Goal: Book appointment/travel/reservation

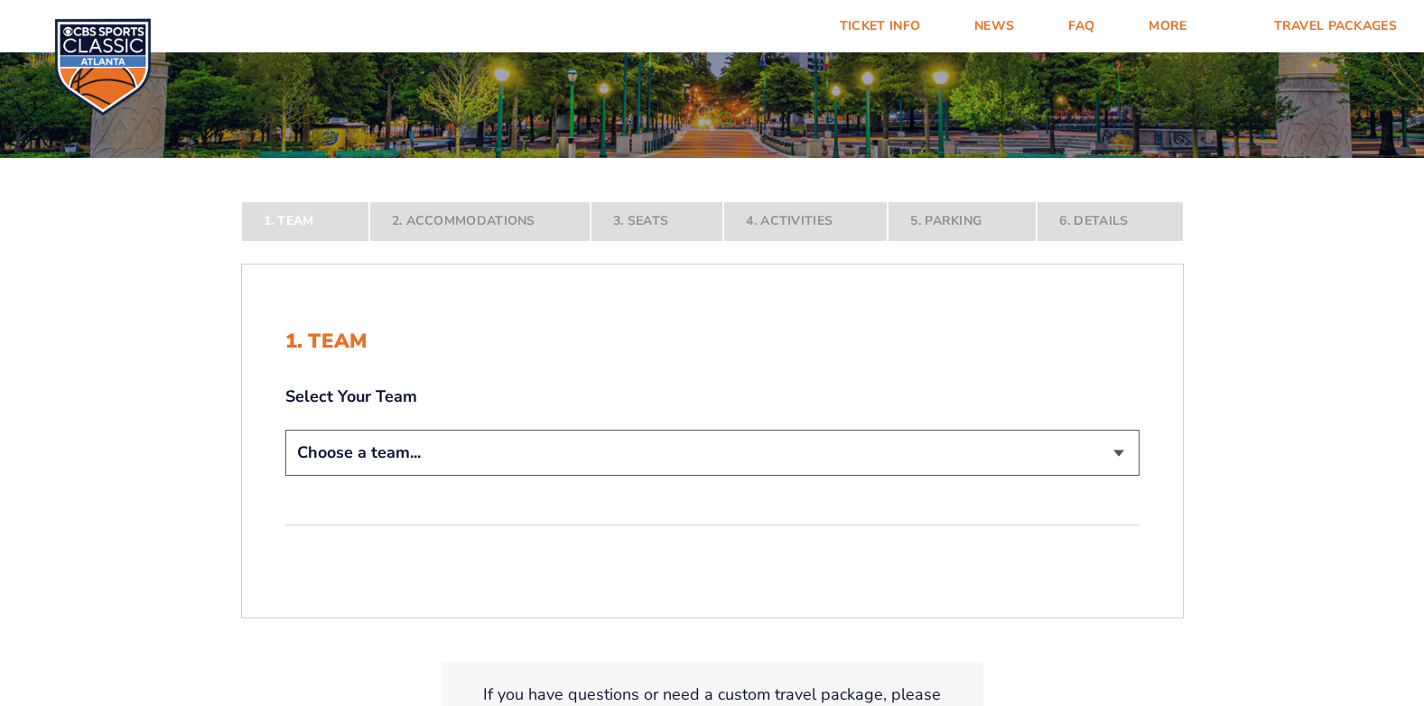
scroll to position [271, 0]
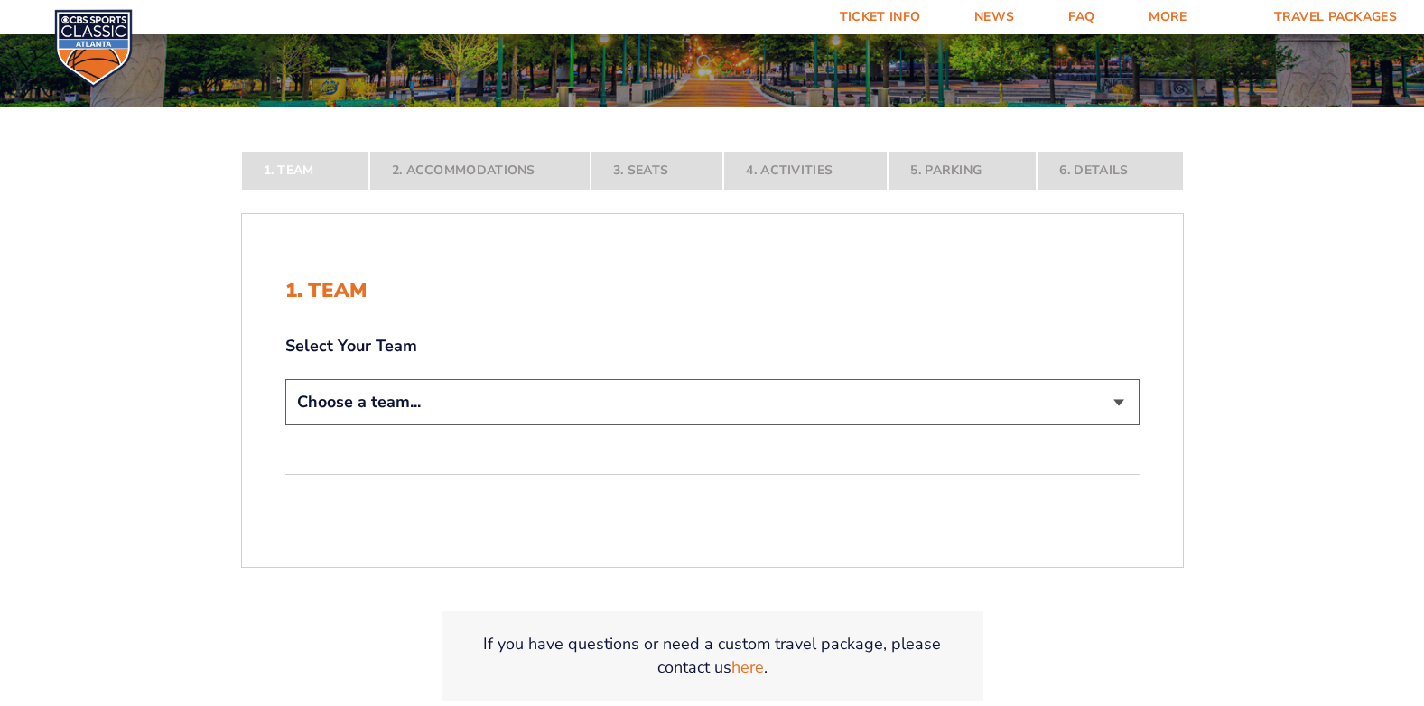
click at [481, 394] on select "Choose a team... [US_STATE] Wildcats [US_STATE] State Buckeyes [US_STATE] Tar H…" at bounding box center [712, 402] width 854 height 46
select select "12956"
click at [285, 425] on select "Choose a team... [US_STATE] Wildcats [US_STATE] State Buckeyes [US_STATE] Tar H…" at bounding box center [712, 402] width 854 height 46
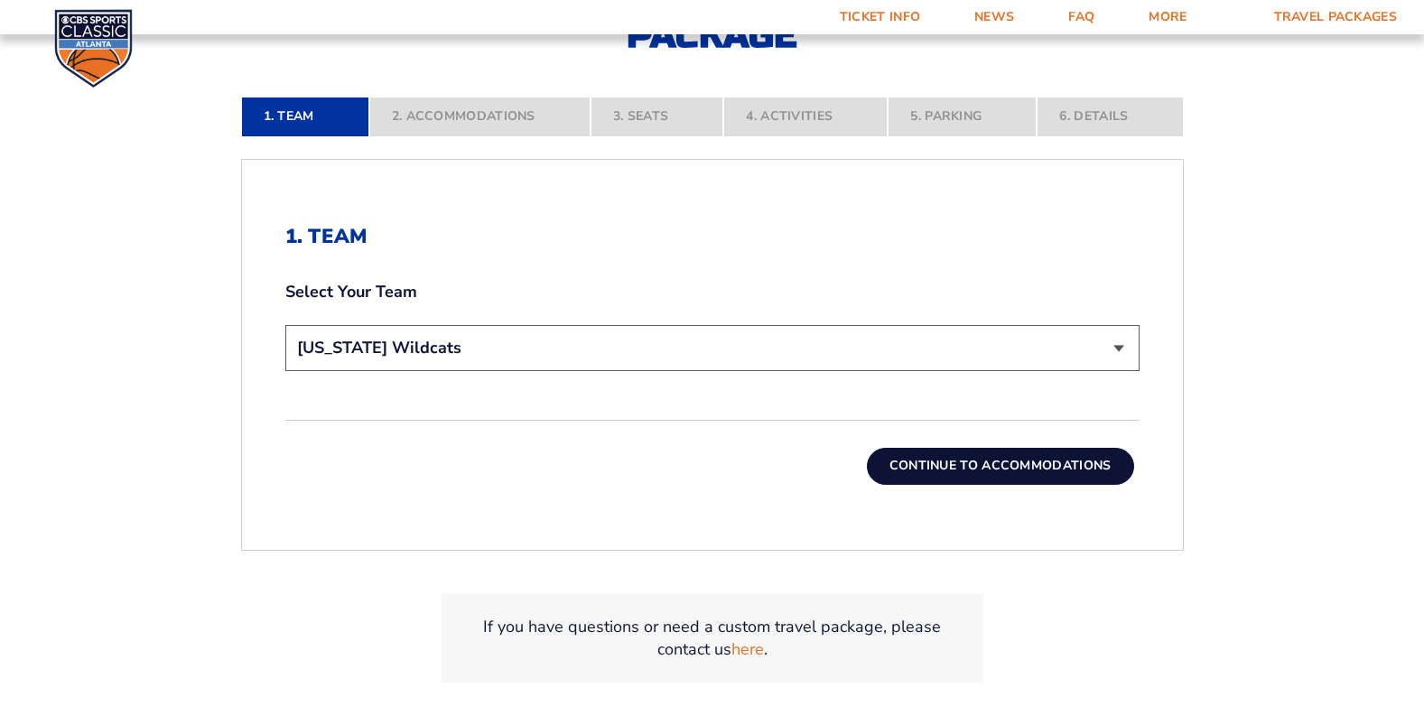
click at [964, 457] on button "Continue To Accommodations" at bounding box center [1000, 466] width 267 height 36
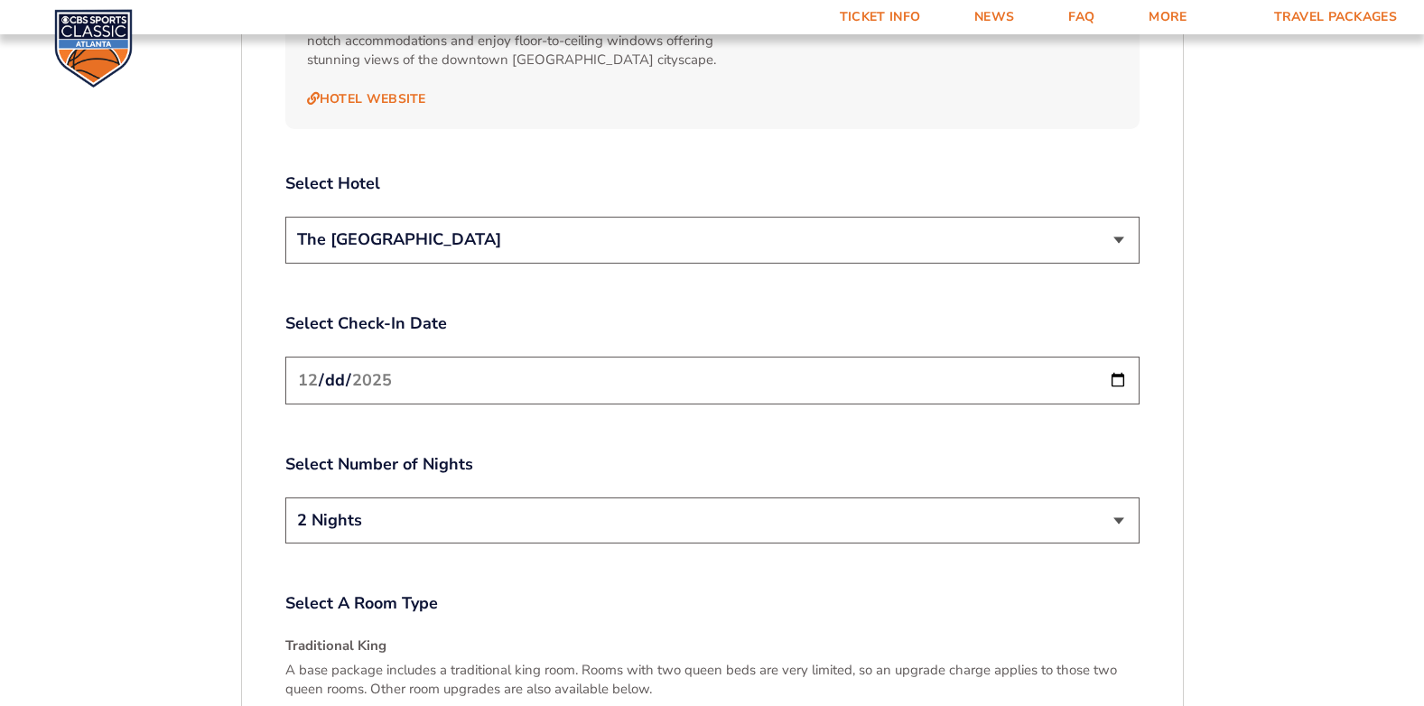
scroll to position [2139, 0]
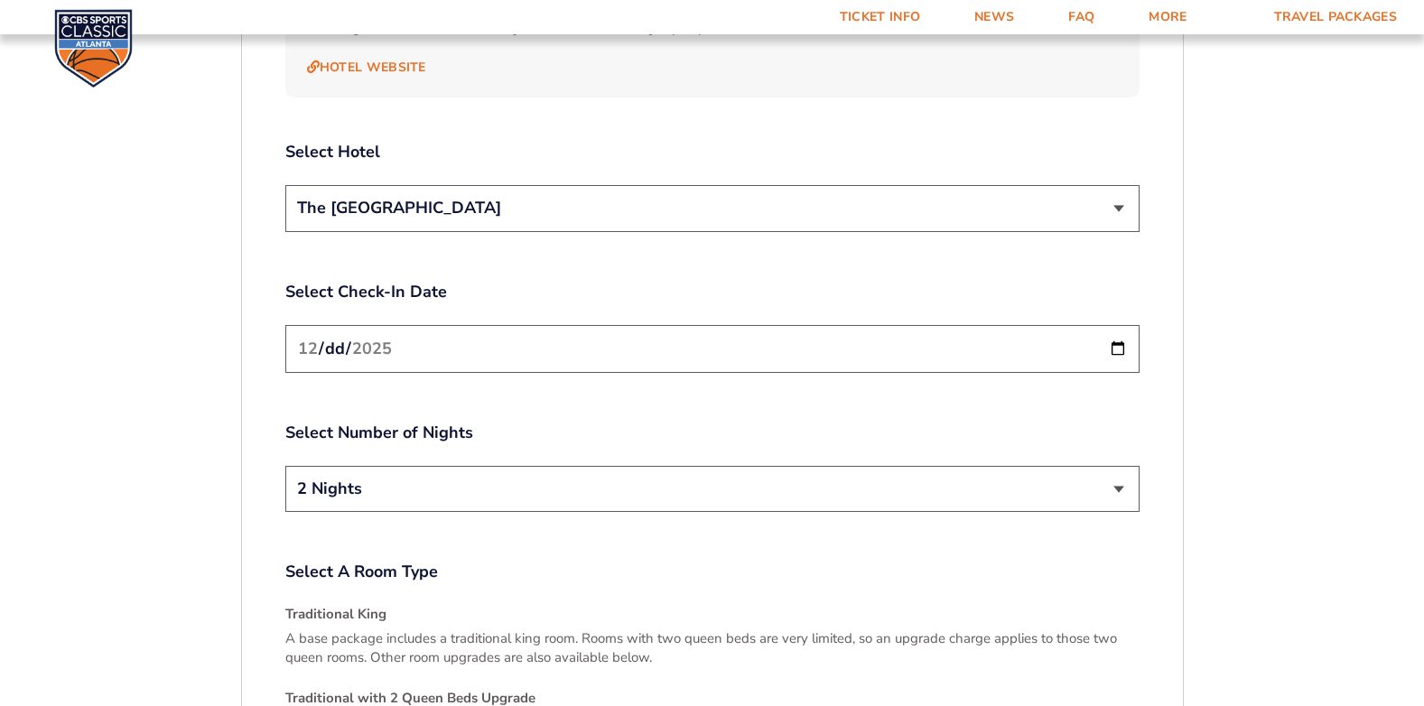
click at [420, 466] on select "2 Nights 3 Nights" at bounding box center [712, 489] width 854 height 46
click at [394, 466] on select "2 Nights 3 Nights" at bounding box center [712, 489] width 854 height 46
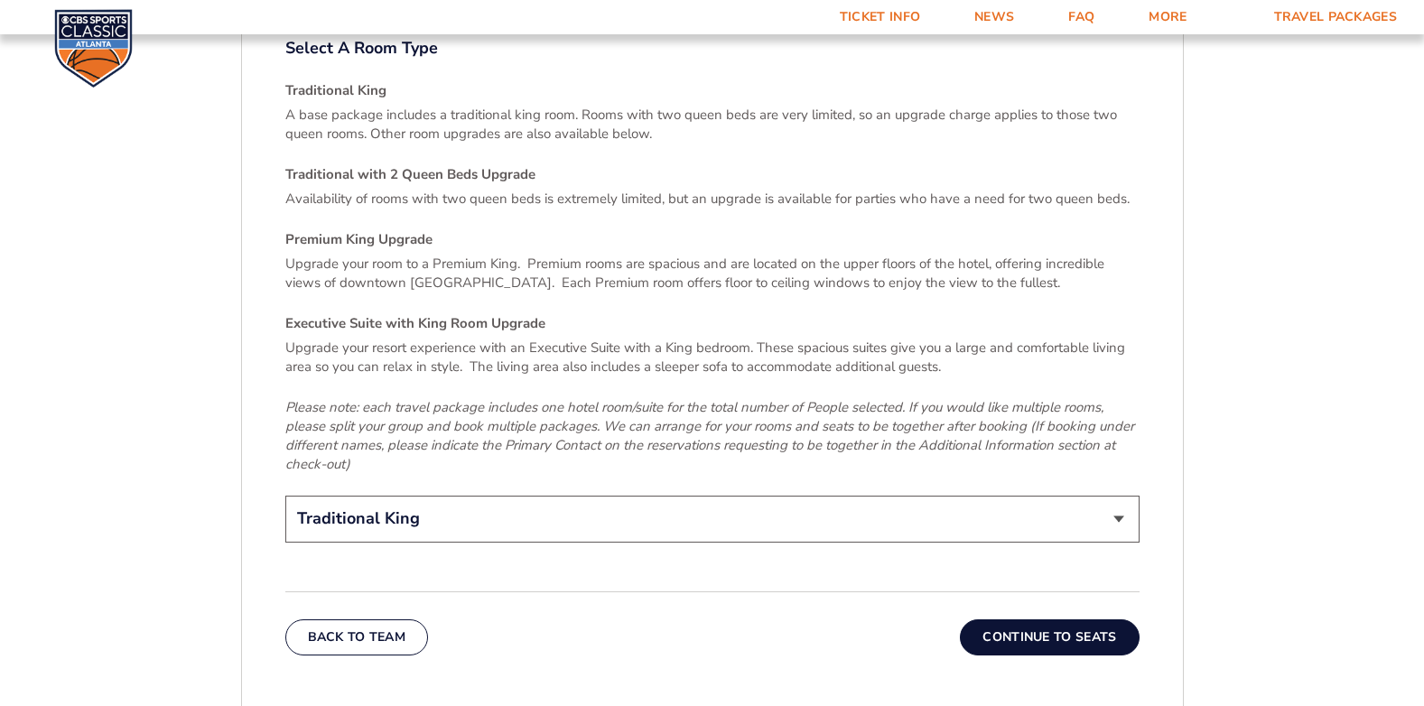
scroll to position [2680, 0]
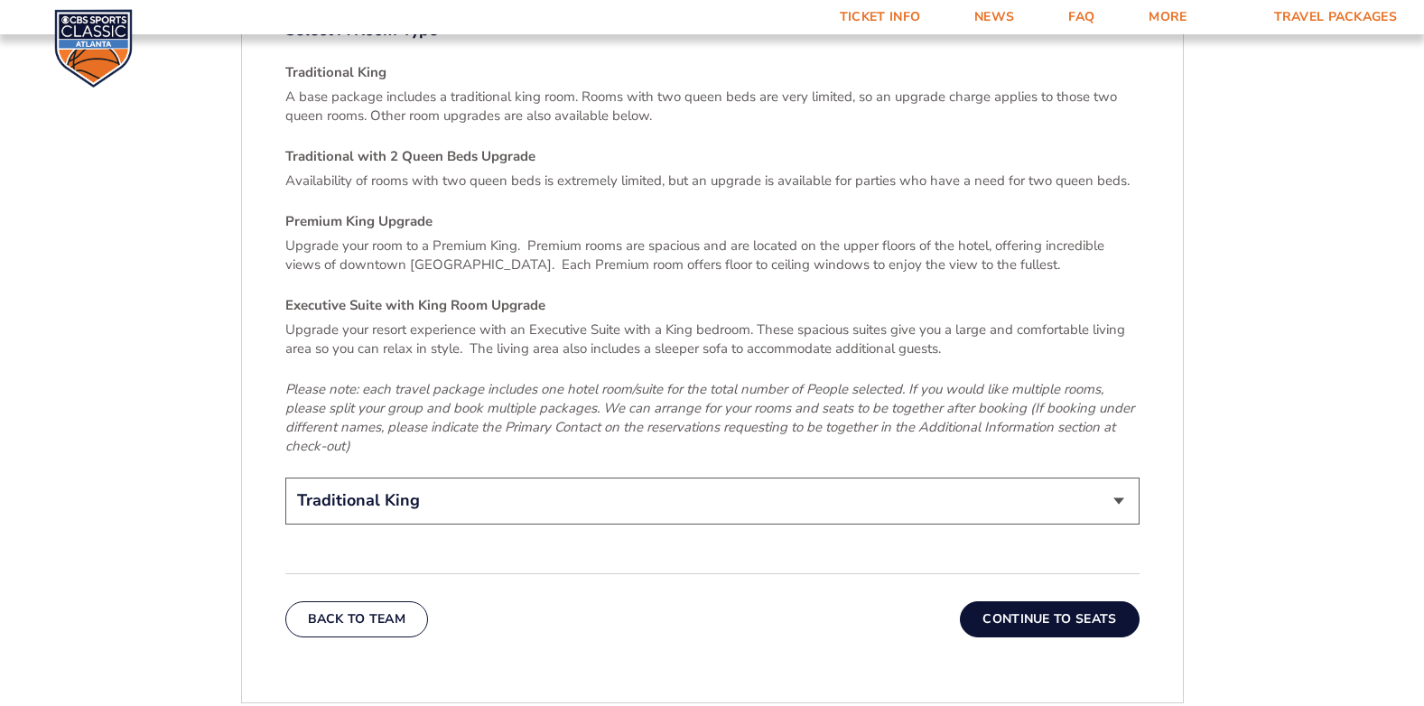
click at [1021, 601] on button "Continue To Seats" at bounding box center [1049, 619] width 179 height 36
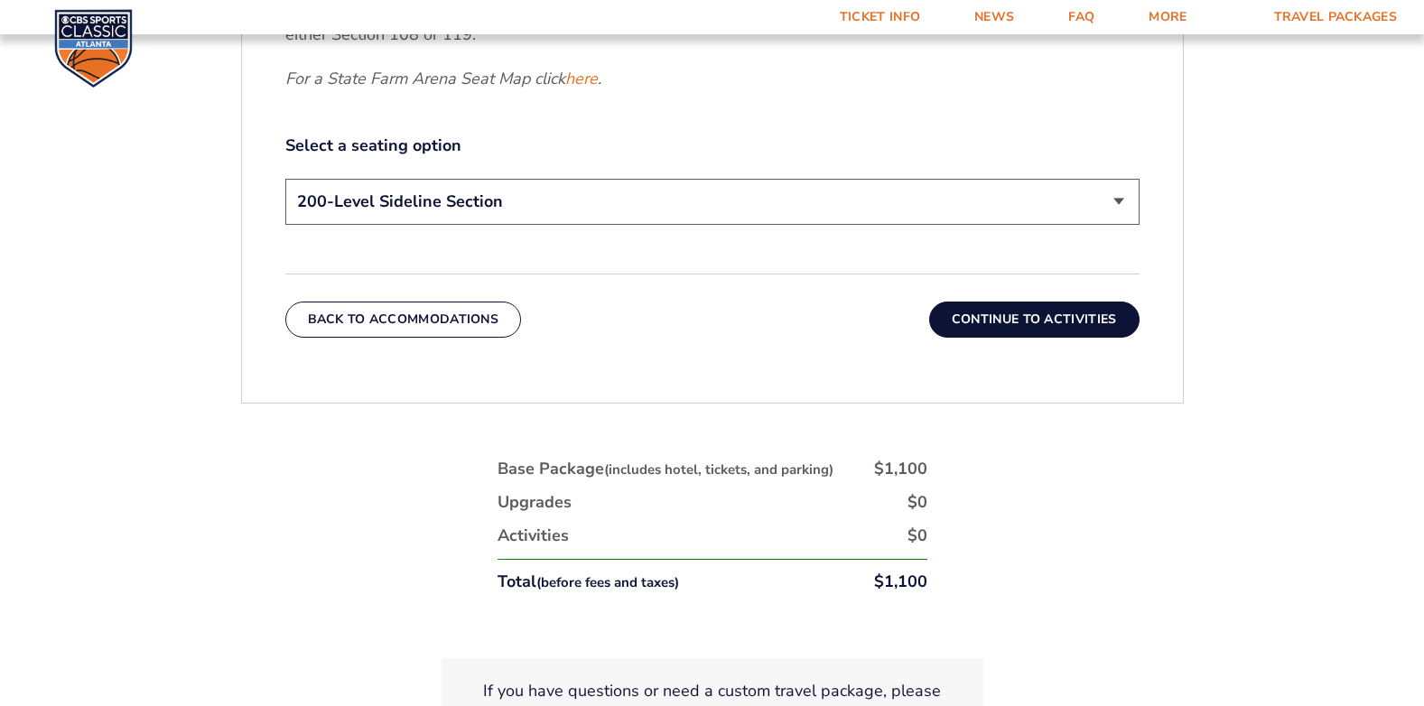
scroll to position [965, 0]
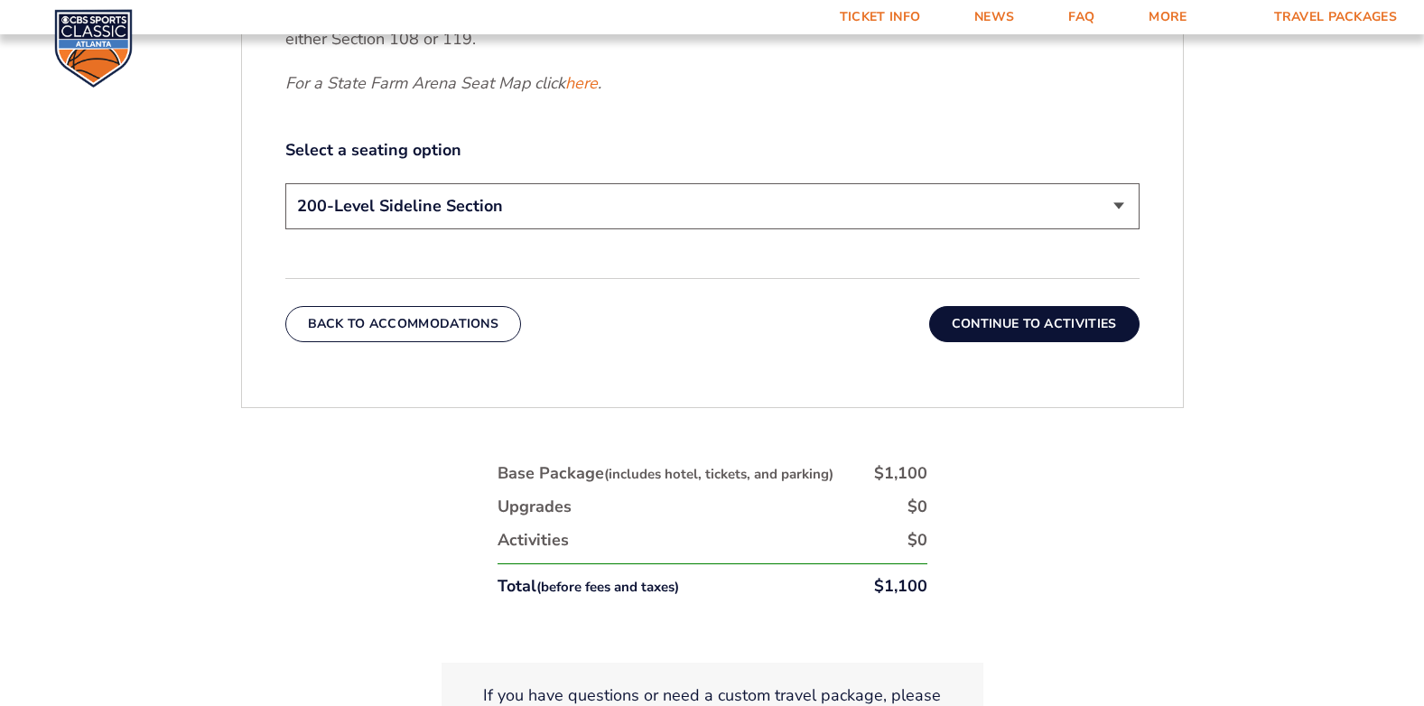
click at [964, 321] on button "Continue To Activities" at bounding box center [1034, 324] width 210 height 36
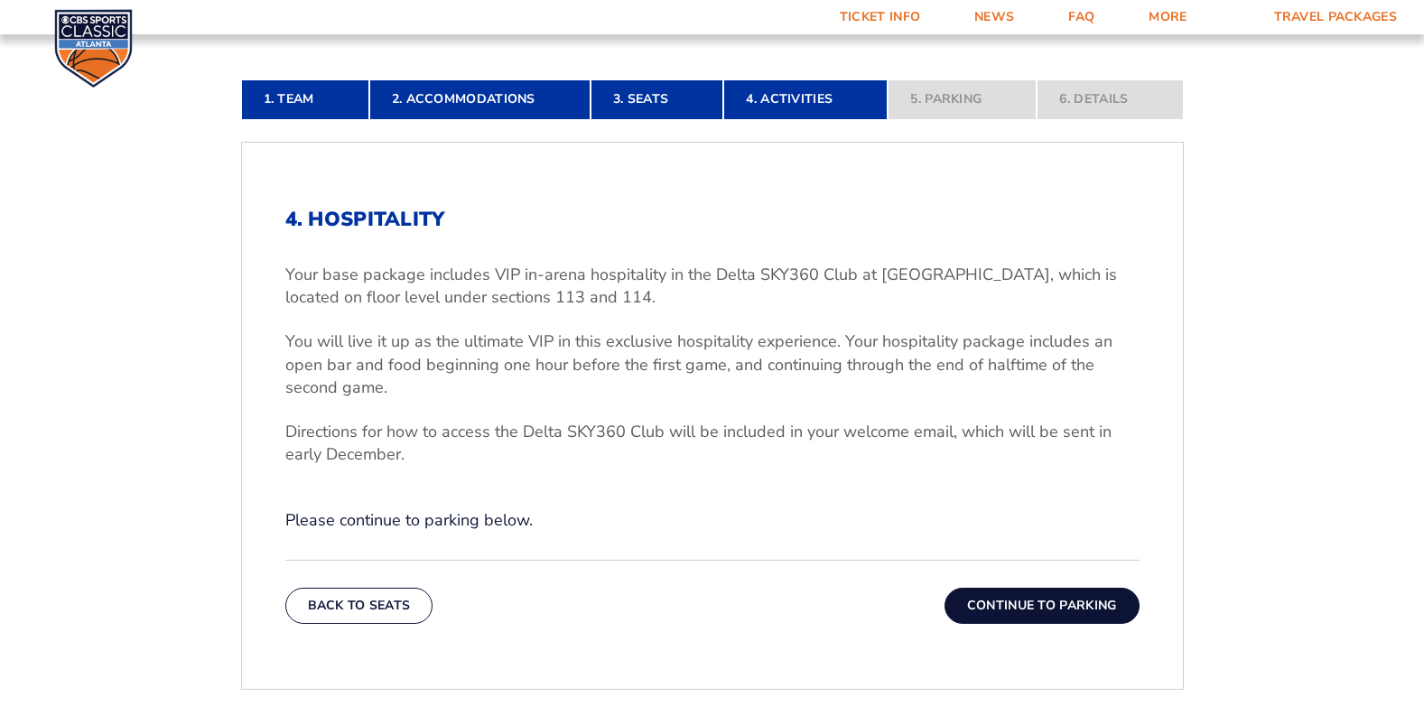
scroll to position [514, 0]
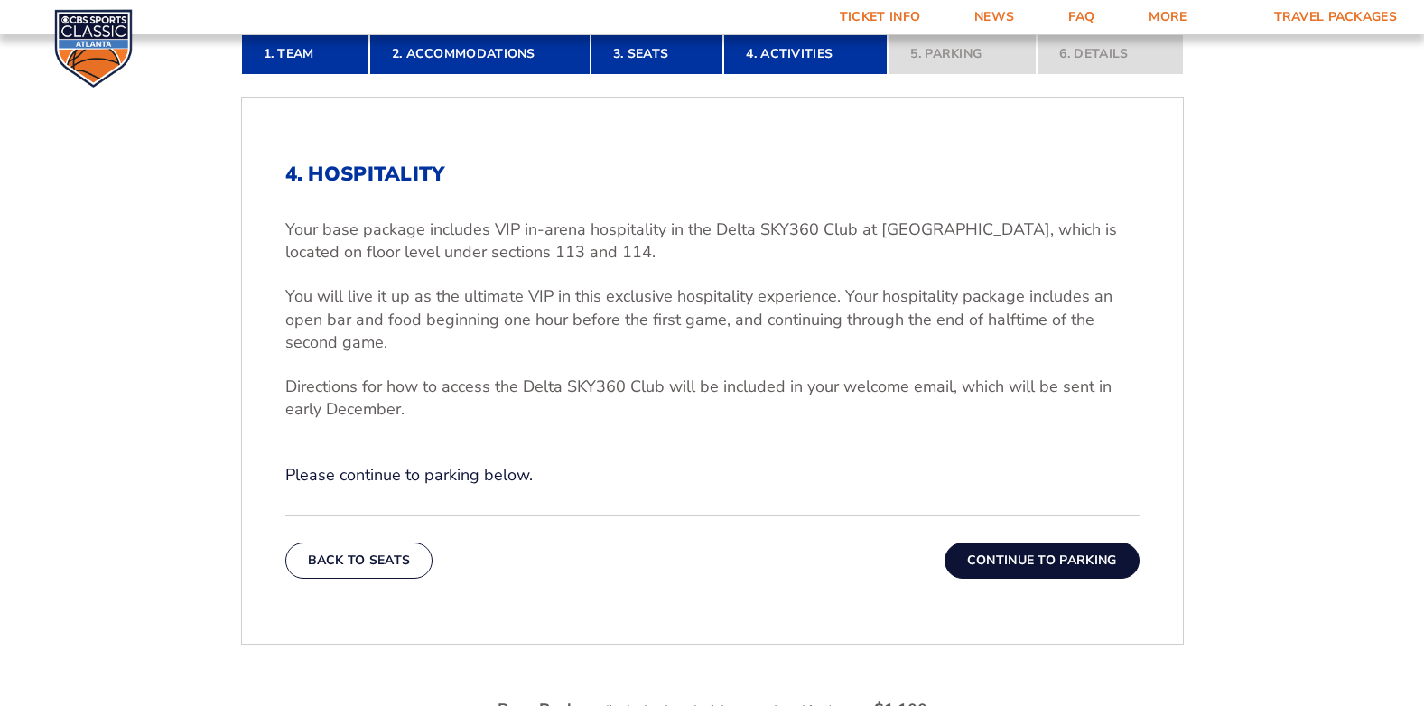
click at [1026, 562] on button "Continue To Parking" at bounding box center [1041, 561] width 195 height 36
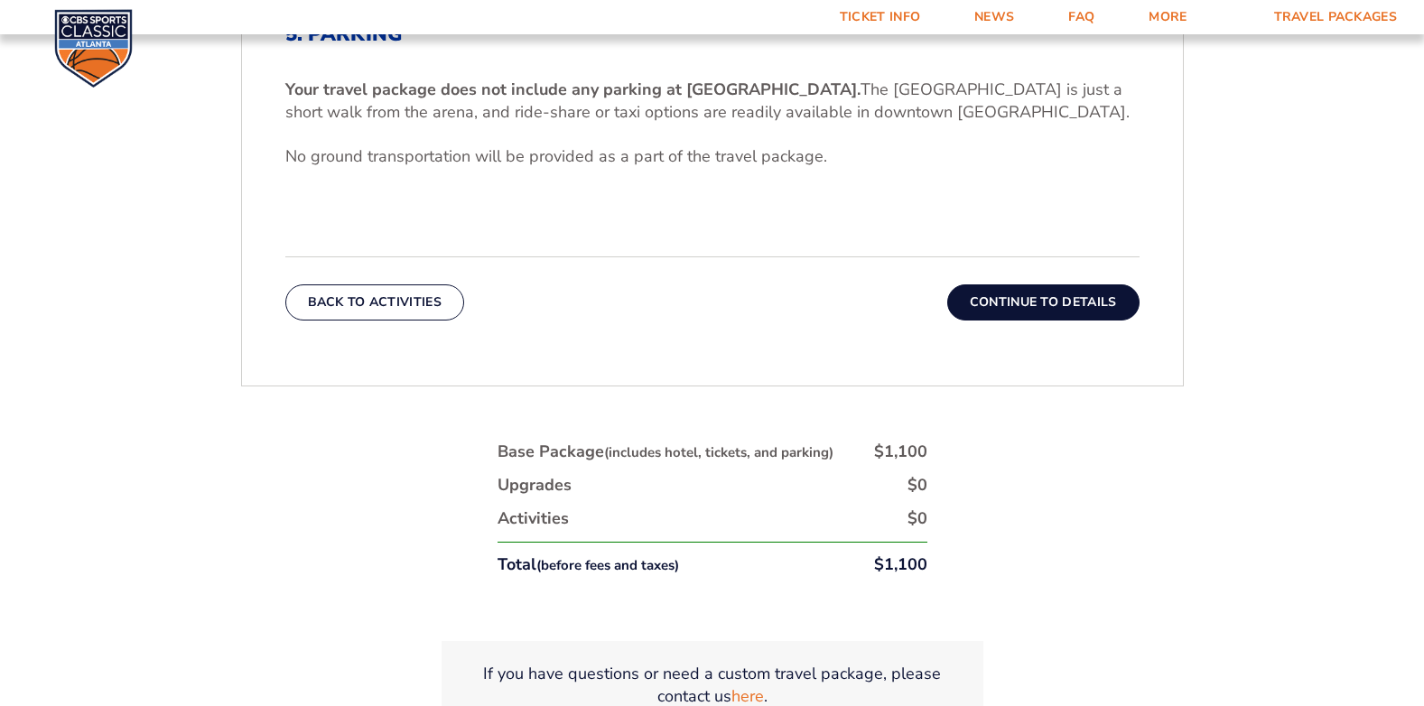
scroll to position [694, 0]
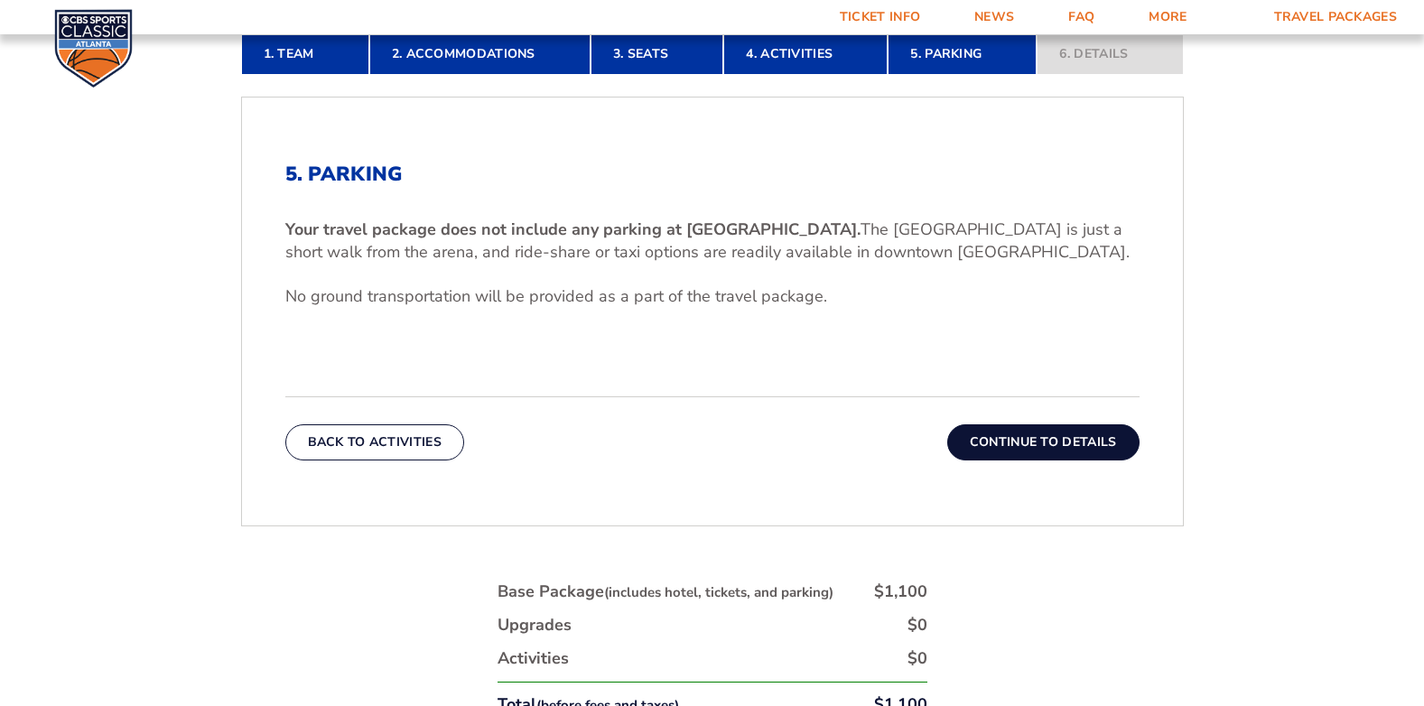
click at [1018, 447] on button "Continue To Details" at bounding box center [1043, 442] width 192 height 36
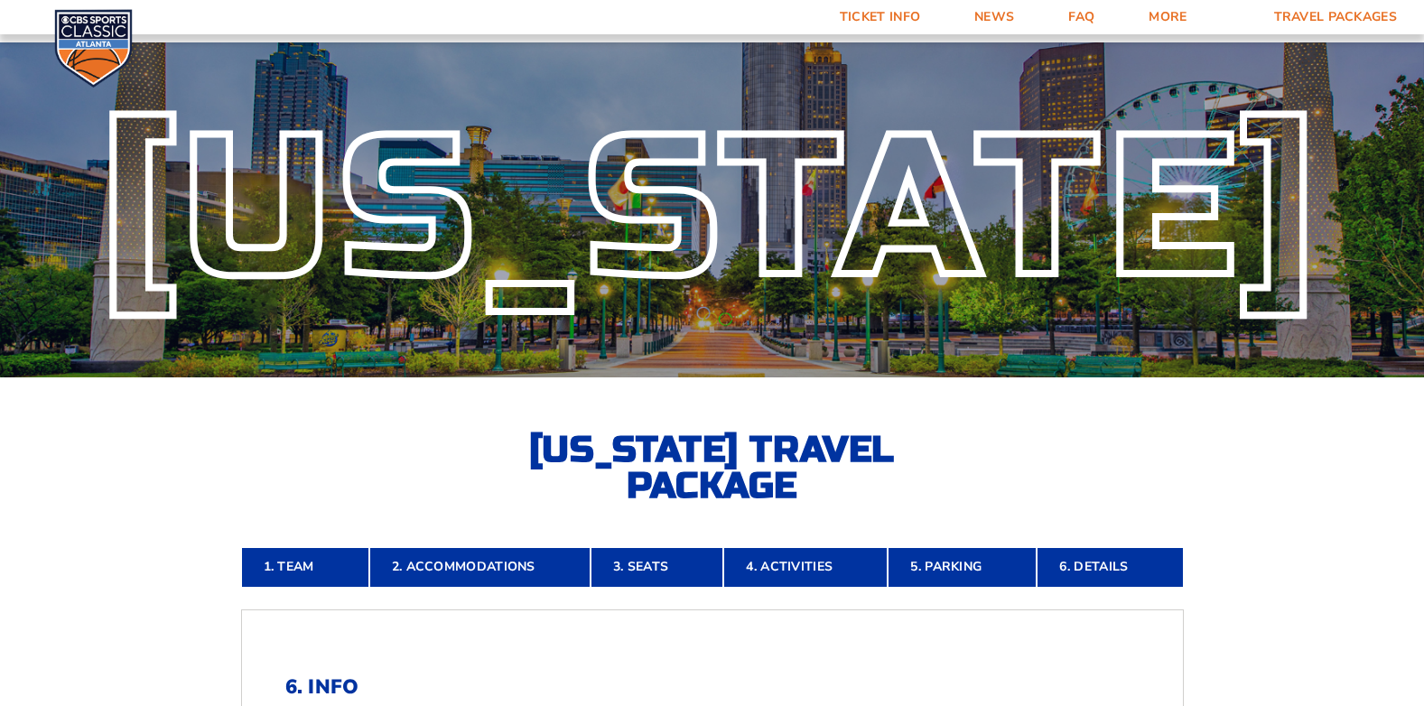
scroll to position [0, 0]
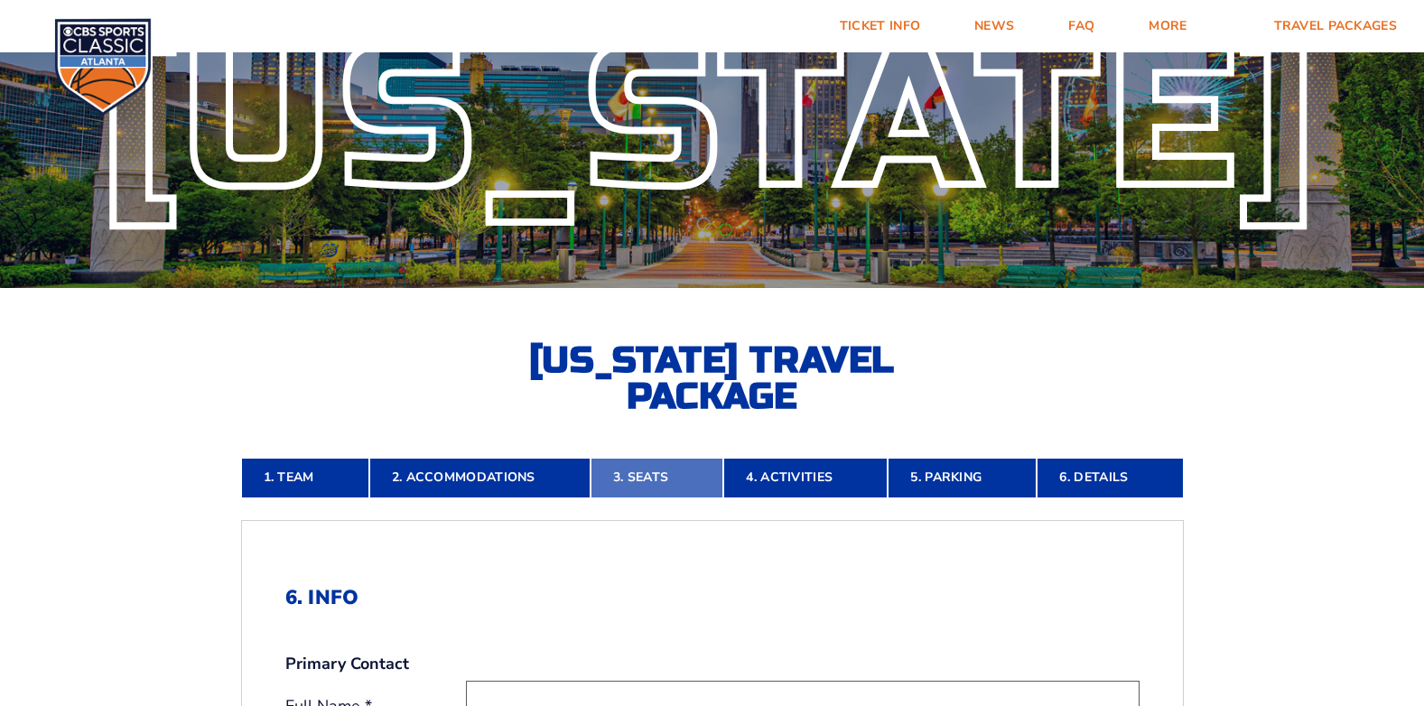
click at [645, 459] on link "3. Seats" at bounding box center [656, 478] width 133 height 40
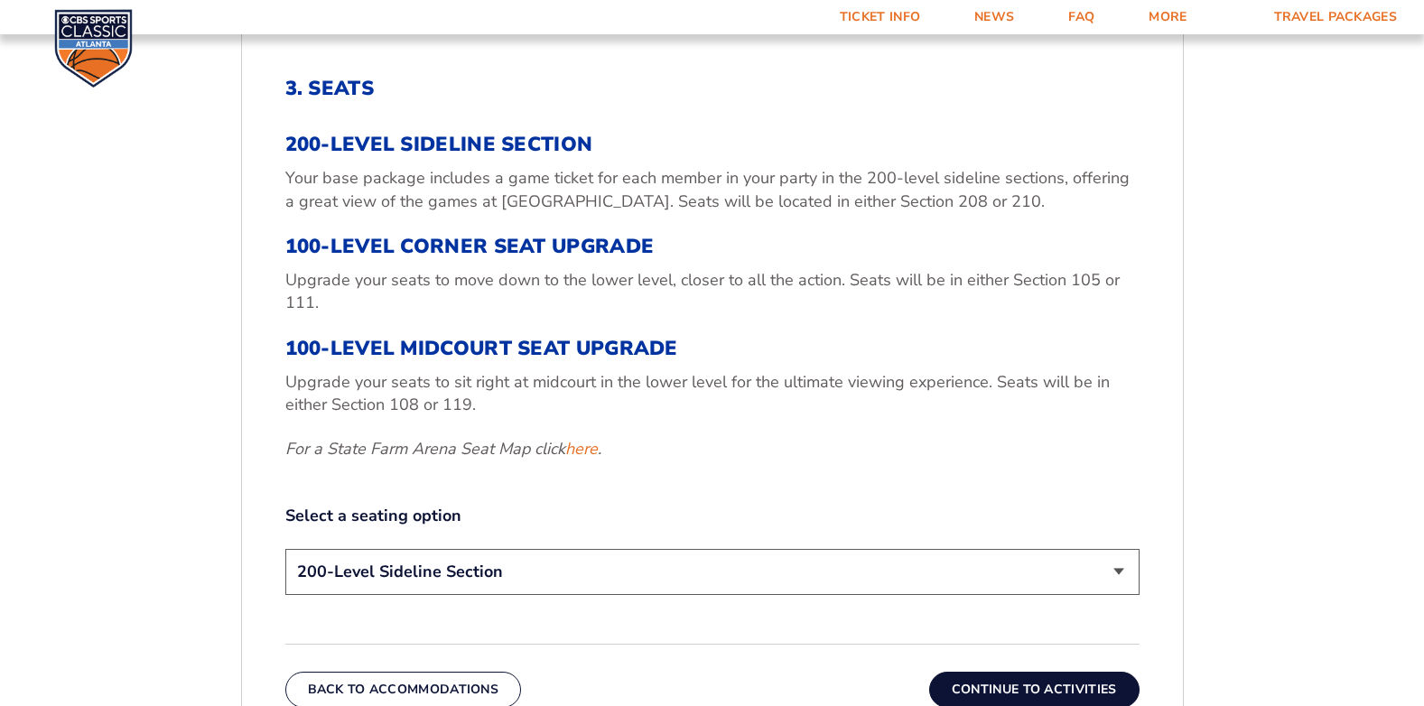
scroll to position [694, 0]
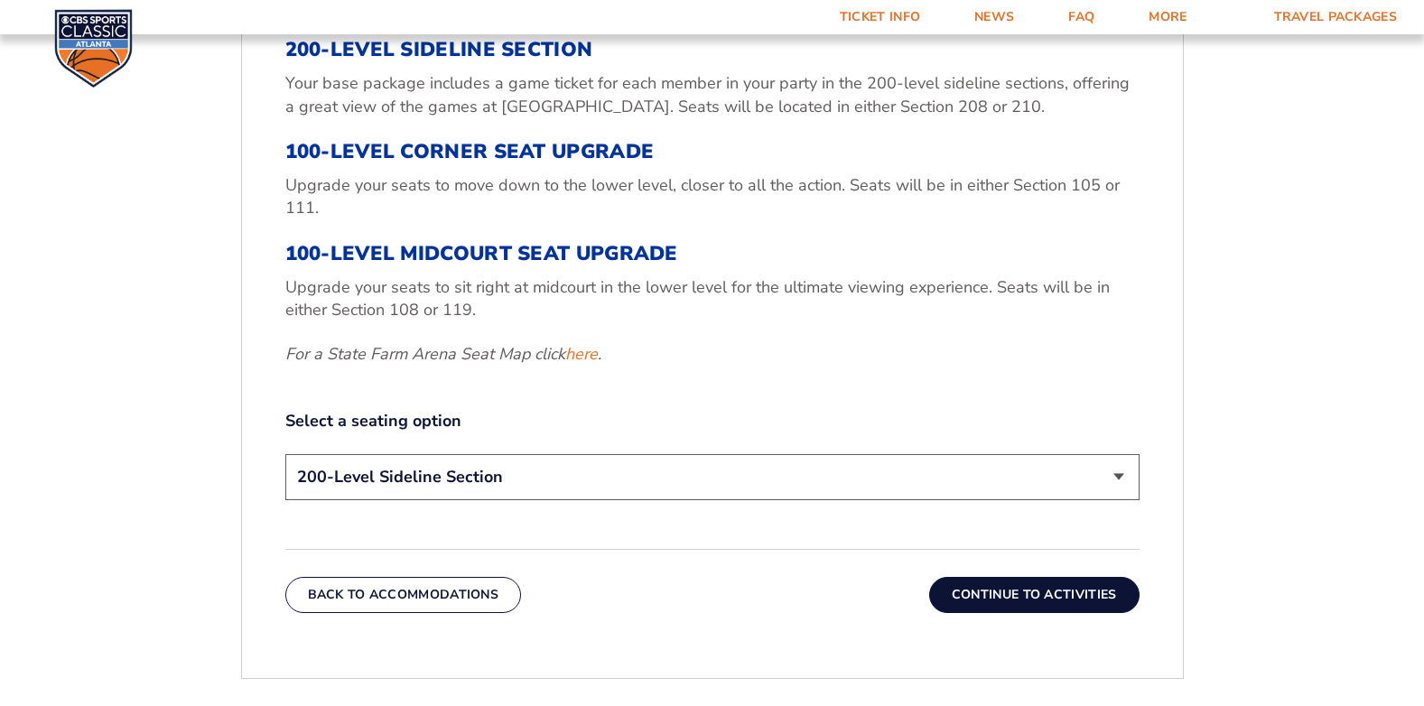
click at [385, 462] on select "200-Level Sideline Section 100-Level Corner Seat Upgrade (+$120 per person) 100…" at bounding box center [712, 477] width 854 height 46
select select "100-Level Corner Seat Upgrade"
click at [285, 454] on select "200-Level Sideline Section 100-Level Corner Seat Upgrade (+$120 per person) 100…" at bounding box center [712, 477] width 854 height 46
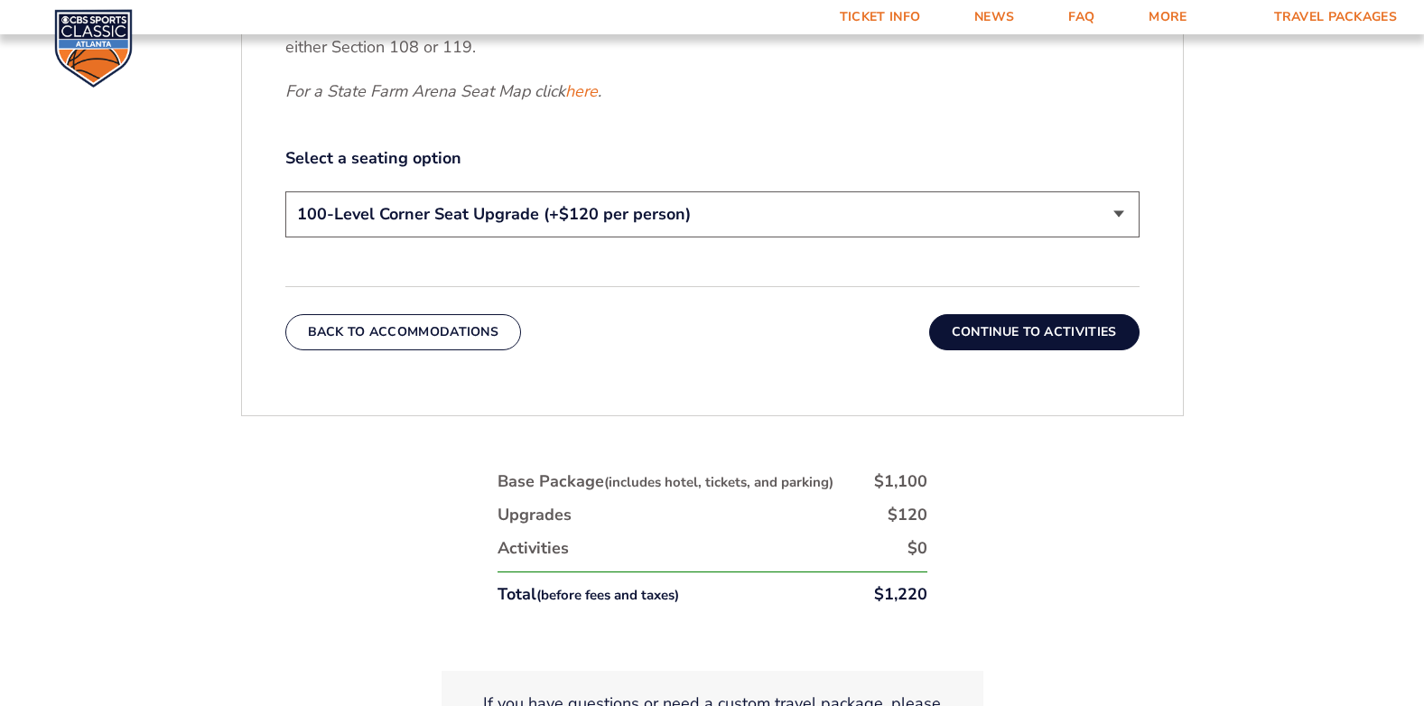
scroll to position [965, 0]
